Goal: Task Accomplishment & Management: Manage account settings

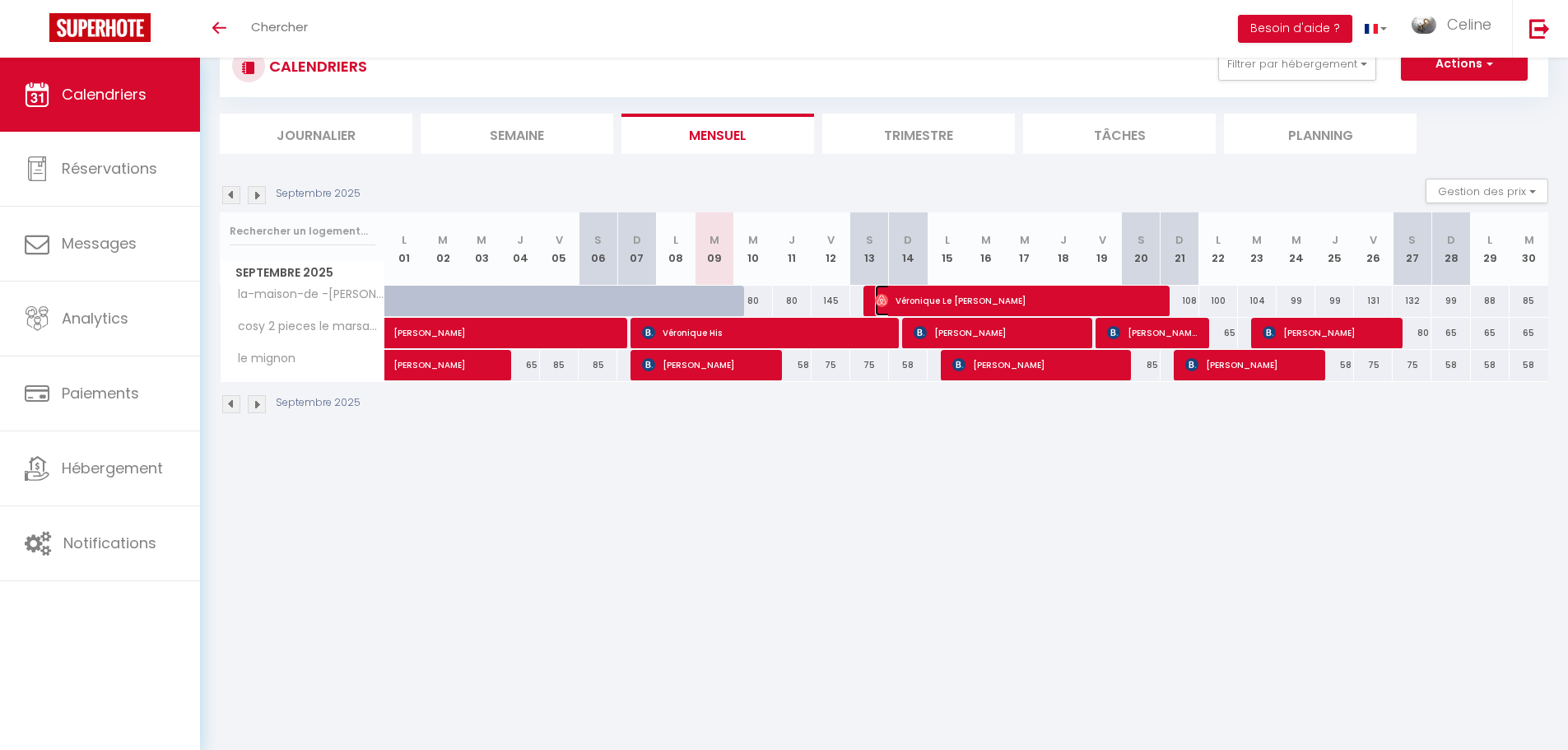
click at [1079, 297] on span "Véronique Le [PERSON_NAME]" at bounding box center [1016, 300] width 284 height 31
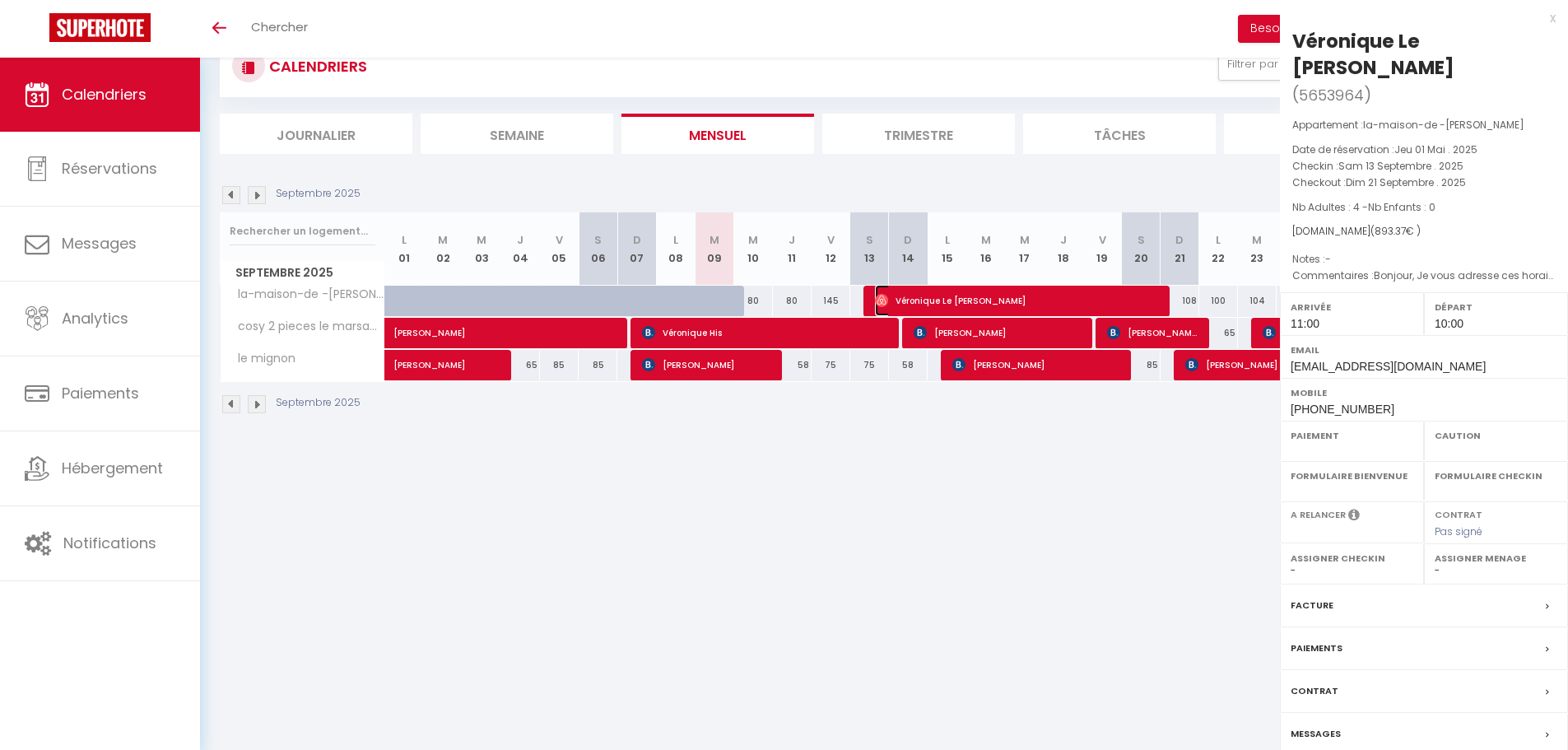
select select "OK"
select select "1"
select select "0"
select select "1"
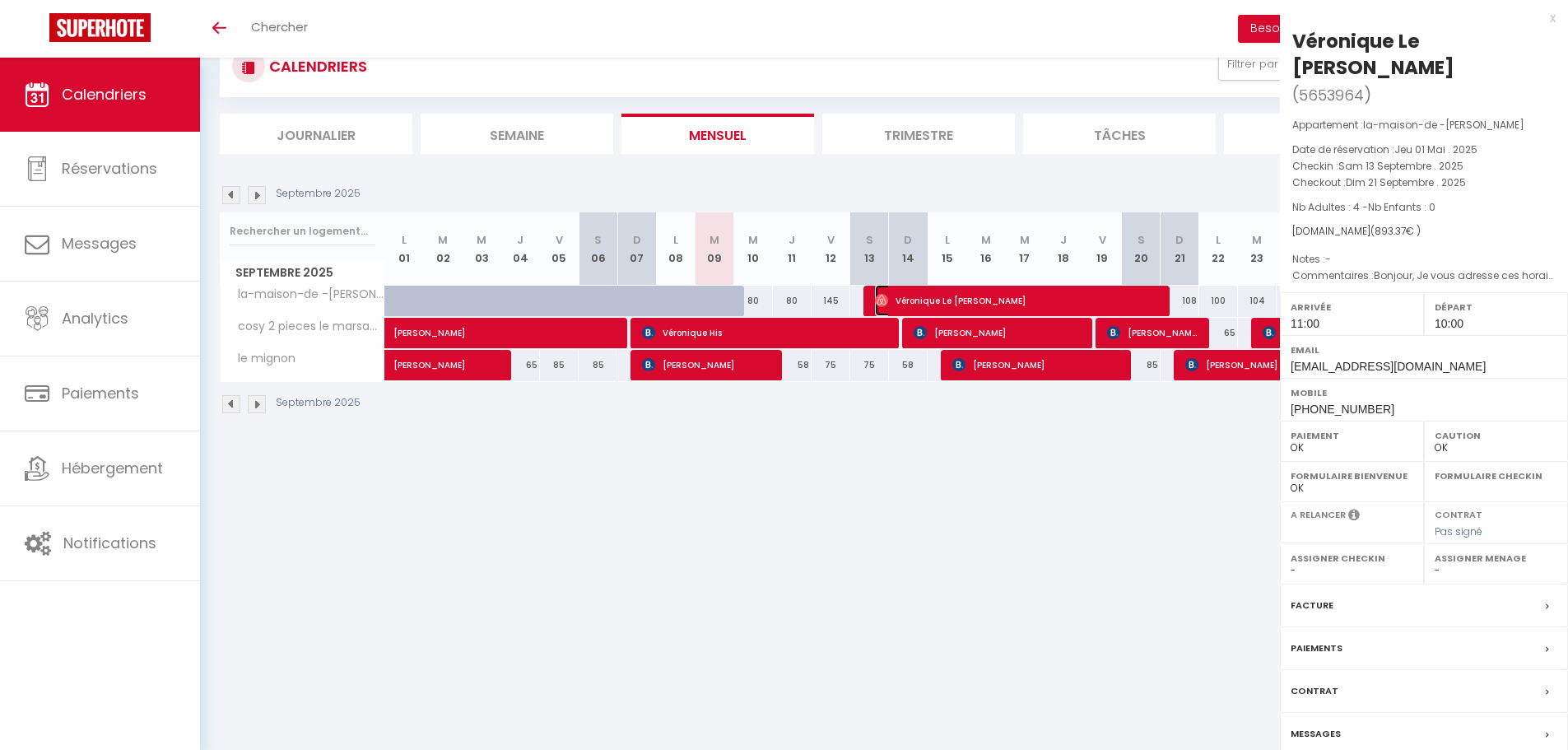
select select
select select "25827"
select select "27972"
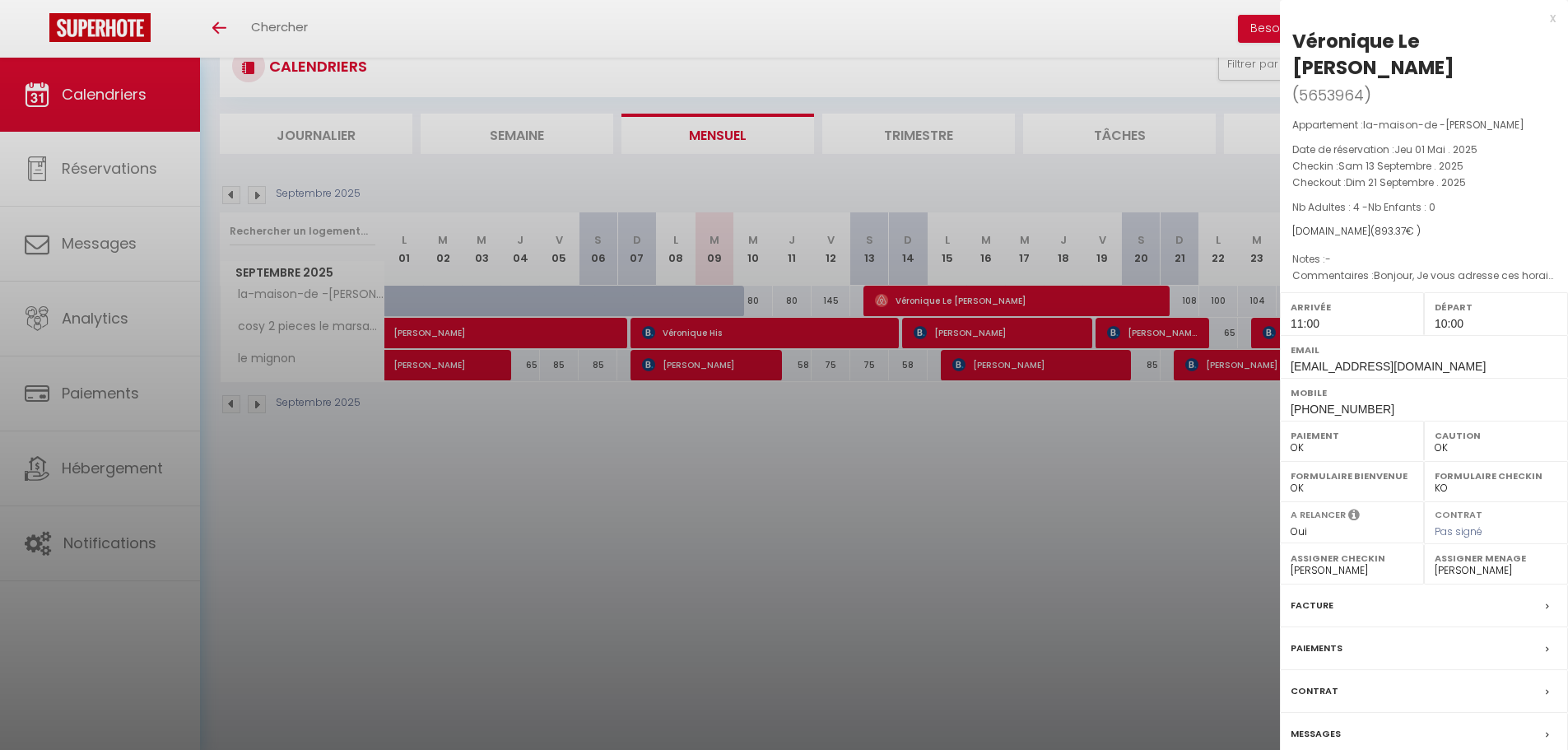
drag, startPoint x: 938, startPoint y: 497, endPoint x: 1562, endPoint y: 395, distance: 632.3
click at [938, 497] on div at bounding box center [784, 375] width 1568 height 750
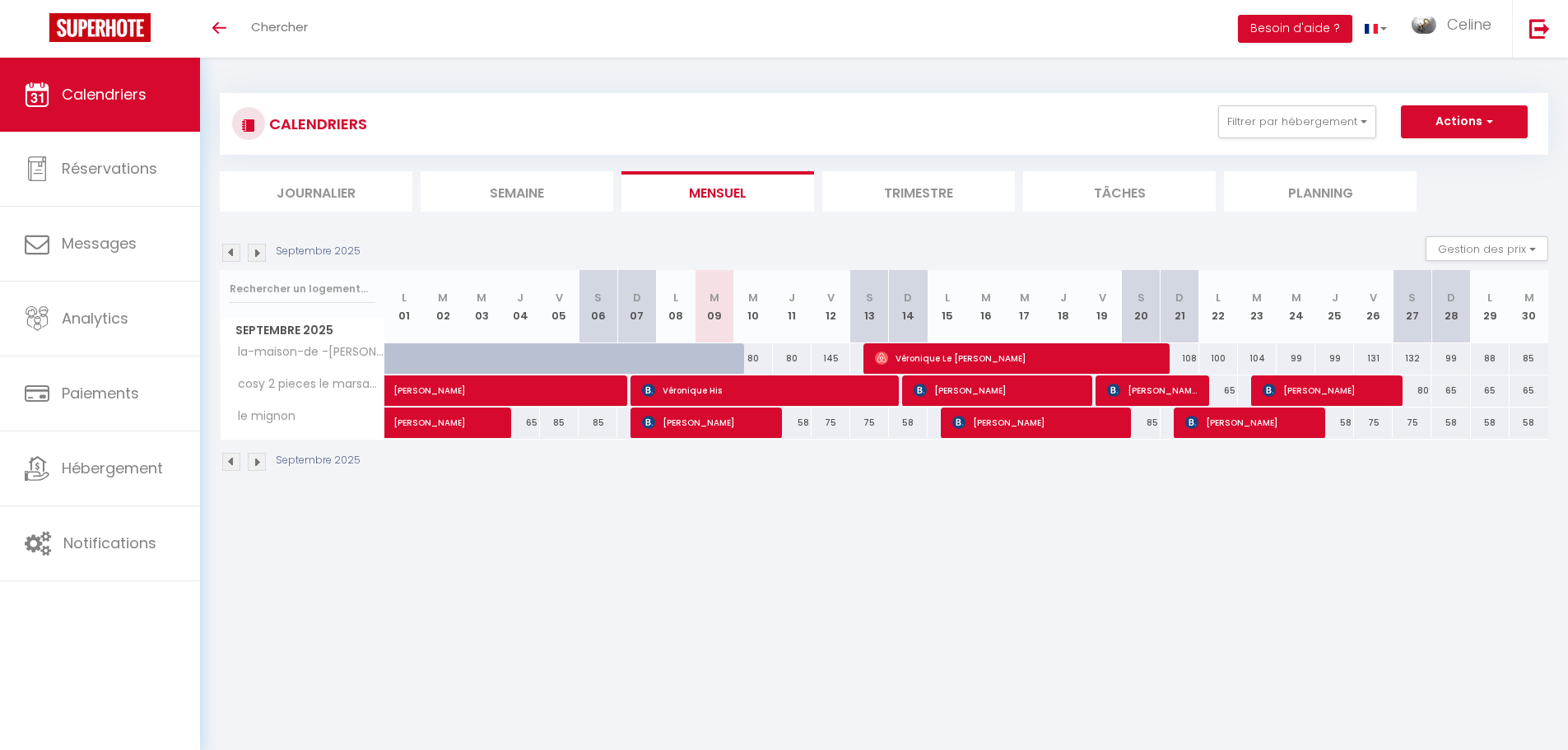
click at [262, 252] on img at bounding box center [256, 252] width 18 height 18
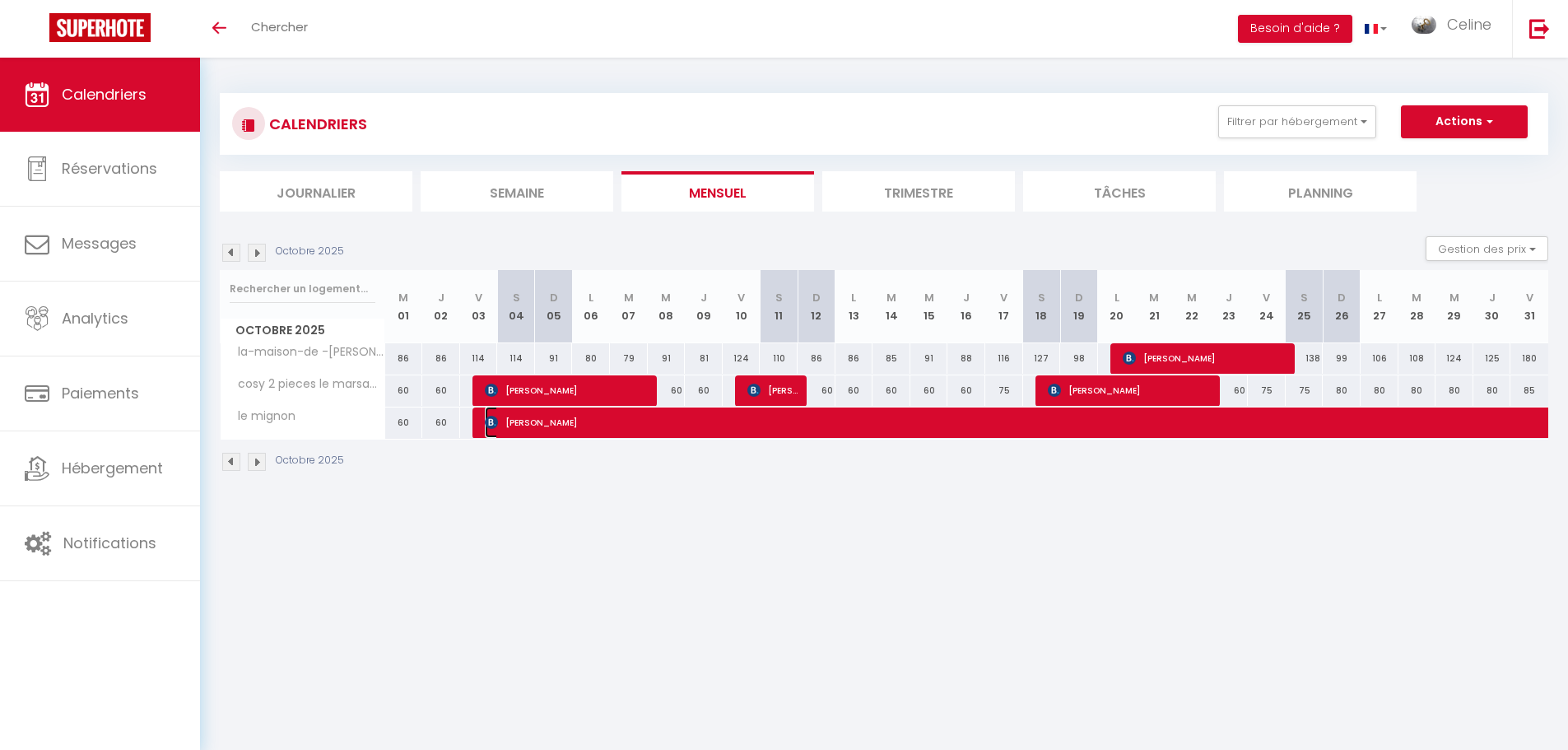
click at [827, 428] on span "[PERSON_NAME]" at bounding box center [1091, 422] width 1212 height 31
select select "KO"
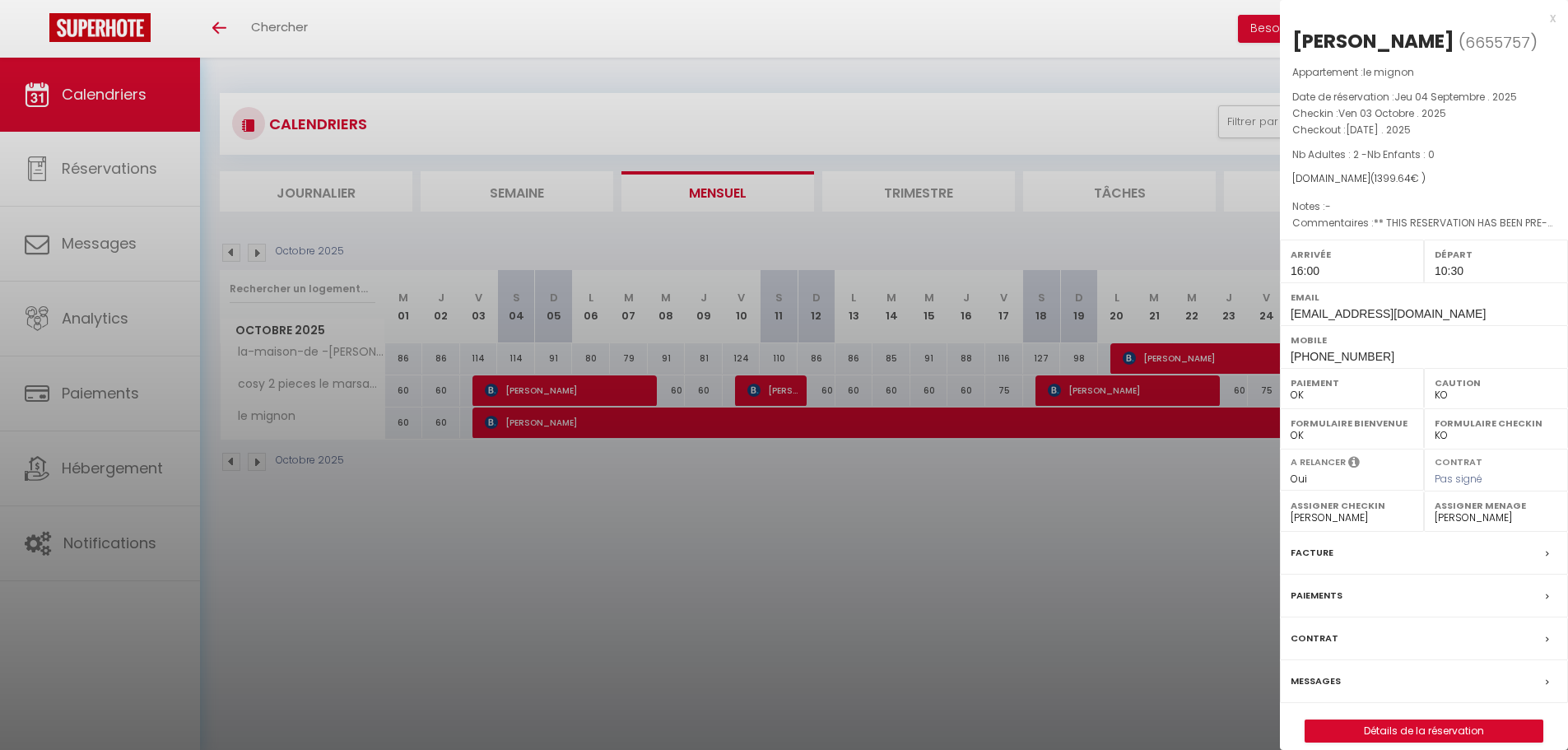
click at [926, 566] on div at bounding box center [784, 375] width 1568 height 750
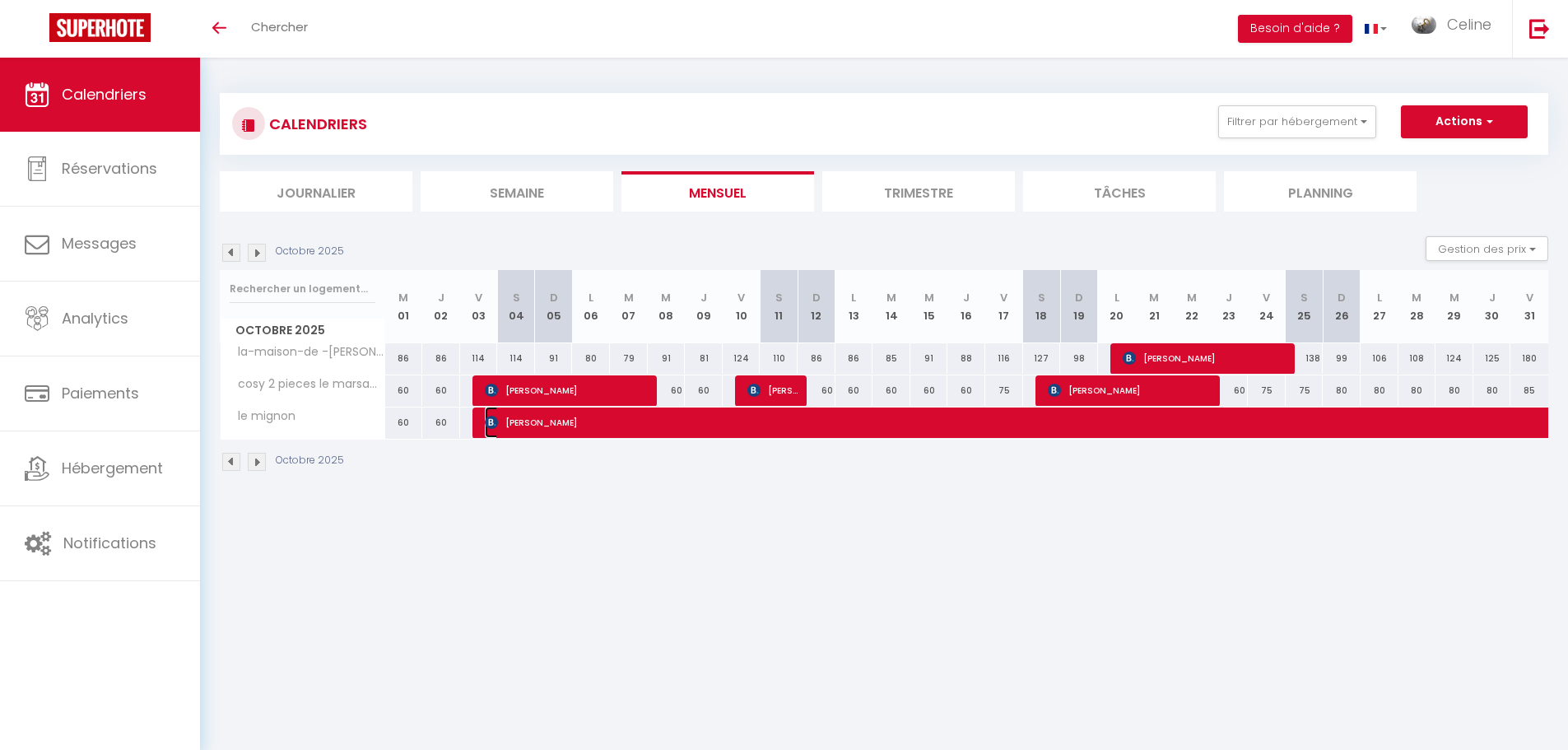
click at [761, 425] on span "[PERSON_NAME]" at bounding box center [1091, 422] width 1212 height 31
